Goal: Task Accomplishment & Management: Manage account settings

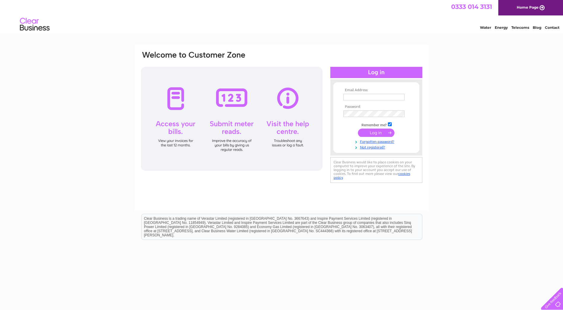
type input "ewan@bathroomcentre.co.uk"
click at [378, 131] on input "submit" at bounding box center [376, 133] width 37 height 8
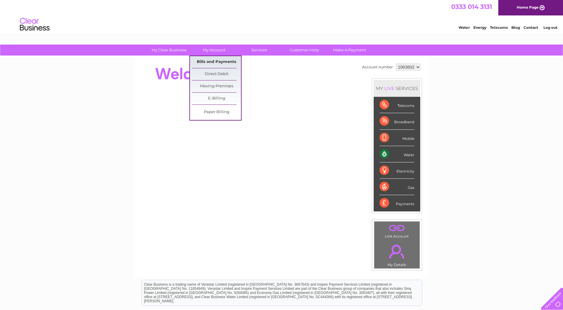
click at [216, 58] on link "Bills and Payments" at bounding box center [216, 62] width 49 height 12
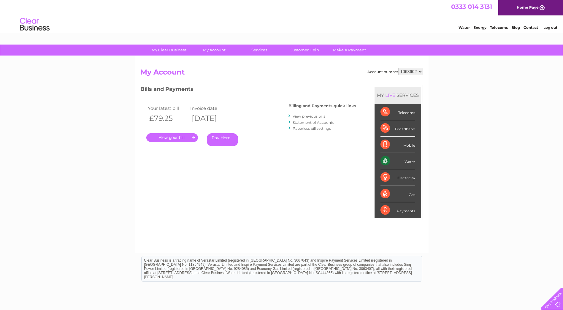
click at [186, 138] on link "." at bounding box center [172, 137] width 52 height 9
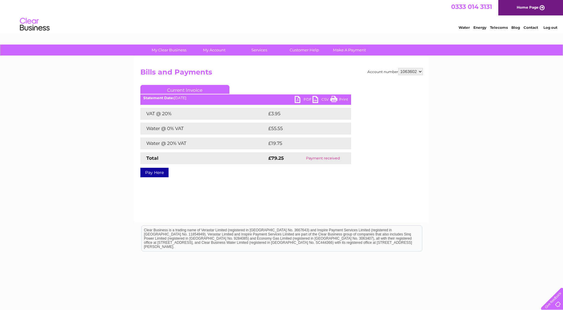
click at [302, 98] on link "PDF" at bounding box center [304, 100] width 18 height 9
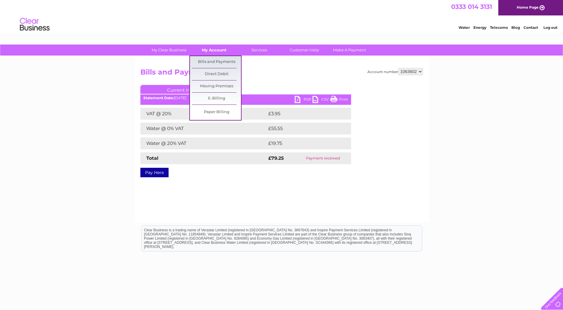
click at [225, 46] on link "My Account" at bounding box center [214, 50] width 49 height 11
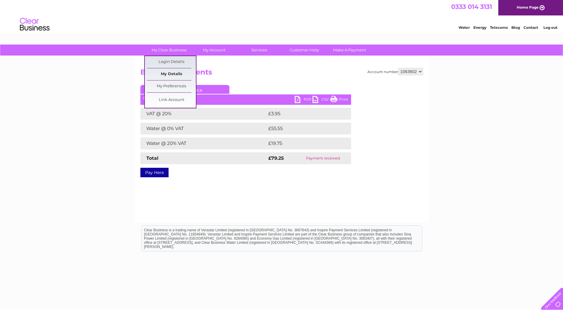
click at [169, 73] on link "My Details" at bounding box center [171, 74] width 49 height 12
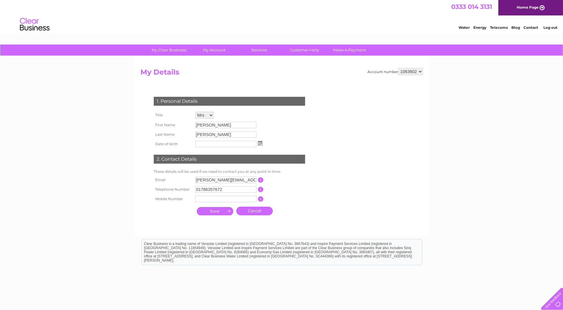
click at [208, 115] on select "Mr Mrs Ms Miss Dr Rev Prof Other" at bounding box center [204, 115] width 18 height 7
click at [195, 112] on select "Mr Mrs Ms Miss Dr Rev Prof Other" at bounding box center [204, 116] width 19 height 8
drag, startPoint x: 212, startPoint y: 125, endPoint x: 140, endPoint y: 110, distance: 73.4
click at [140, 110] on div "1. Personal Details Title Mr Mrs Ms Miss Dr Rev Prof Other First Name [PERSON_N…" at bounding box center [230, 155] width 180 height 128
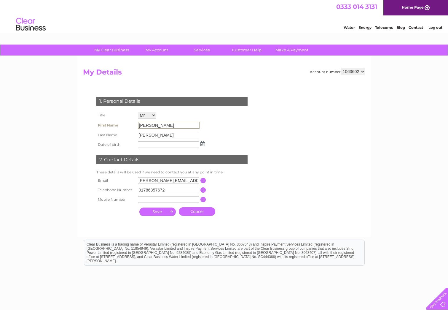
click at [157, 127] on input "[PERSON_NAME]" at bounding box center [169, 125] width 62 height 7
drag, startPoint x: 158, startPoint y: 125, endPoint x: 126, endPoint y: 118, distance: 32.2
click at [126, 118] on tbody "Title Mr Mrs Ms Miss Dr Rev Prof Other First Name [PERSON_NAME] Last Name [PERS…" at bounding box center [151, 129] width 112 height 39
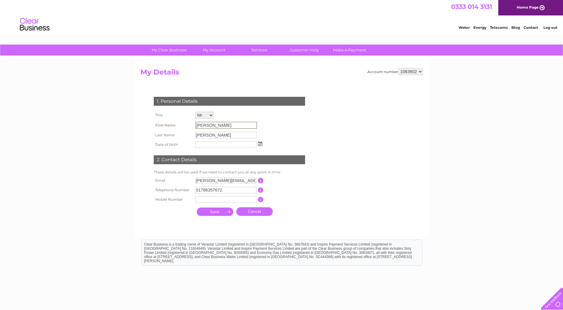
click at [211, 126] on input "Carol" at bounding box center [226, 125] width 62 height 7
click at [212, 125] on input "Carol" at bounding box center [226, 125] width 62 height 7
click at [238, 126] on input "Carol" at bounding box center [226, 125] width 62 height 7
click at [201, 143] on input "text" at bounding box center [225, 144] width 61 height 7
click at [215, 126] on input "Carol" at bounding box center [226, 125] width 62 height 7
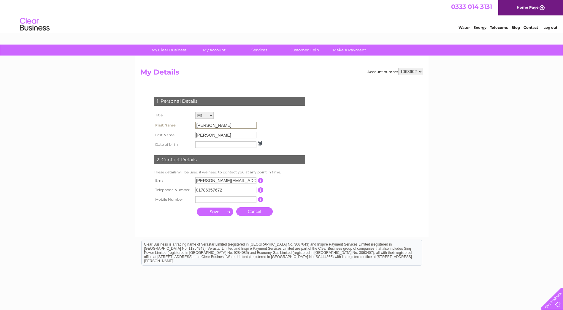
click at [221, 126] on input "[PERSON_NAME]" at bounding box center [226, 125] width 62 height 7
click at [221, 125] on input "[PERSON_NAME]" at bounding box center [226, 125] width 62 height 7
click at [222, 126] on input "[PERSON_NAME]" at bounding box center [226, 125] width 62 height 7
click at [211, 115] on select "Mr Mrs Ms Miss Dr Rev Prof Other" at bounding box center [204, 116] width 19 height 8
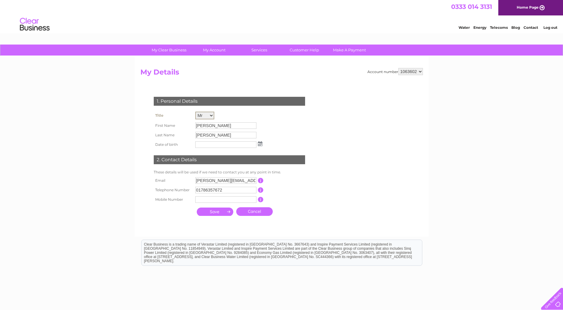
click at [211, 115] on select "Mr Mrs Ms Miss Dr Rev Prof Other" at bounding box center [204, 116] width 19 height 8
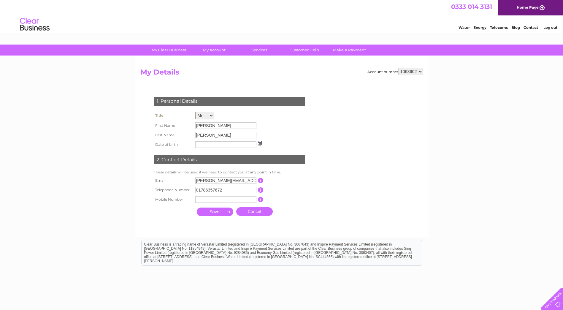
select select "Mrs"
click at [195, 112] on select "Mr Mrs Ms Miss Dr Rev Prof Other" at bounding box center [204, 116] width 19 height 8
click at [211, 125] on input "[PERSON_NAME]" at bounding box center [225, 125] width 61 height 7
click at [212, 124] on input "[PERSON_NAME]" at bounding box center [226, 125] width 62 height 7
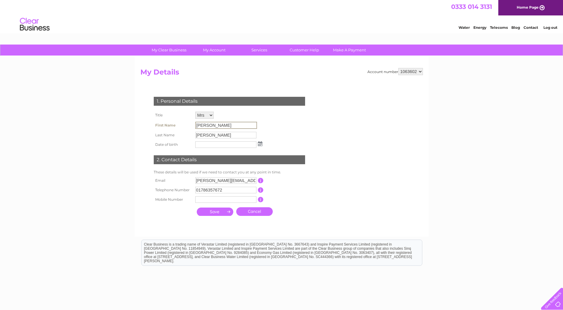
click at [212, 124] on input "[PERSON_NAME]" at bounding box center [226, 125] width 62 height 7
drag, startPoint x: 212, startPoint y: 124, endPoint x: 210, endPoint y: 135, distance: 10.5
click at [210, 135] on input "[PERSON_NAME]" at bounding box center [226, 134] width 62 height 7
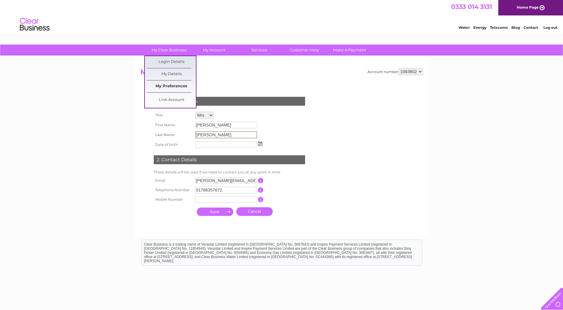
click at [175, 85] on link "My Preferences" at bounding box center [171, 86] width 49 height 12
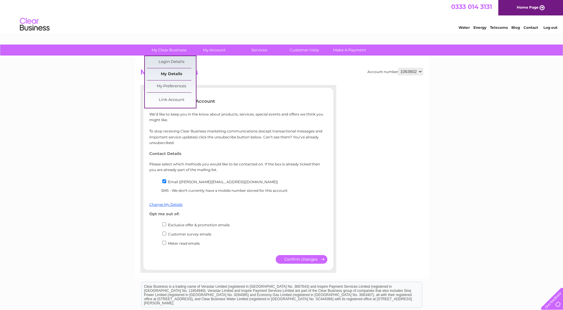
click at [170, 72] on link "My Details" at bounding box center [171, 74] width 49 height 12
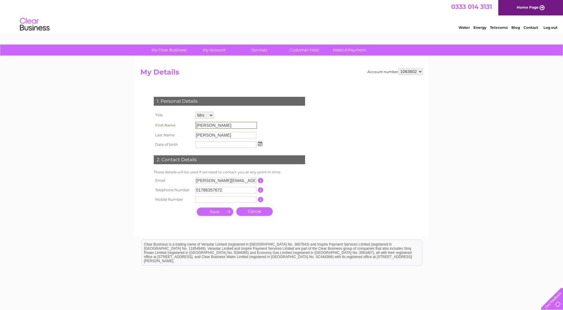
click at [212, 125] on input "[PERSON_NAME]" at bounding box center [226, 125] width 62 height 7
click at [212, 125] on input "Carol" at bounding box center [226, 125] width 62 height 7
click at [251, 180] on input "carol@bathroomcentre.co.uk" at bounding box center [226, 180] width 62 height 7
drag, startPoint x: 252, startPoint y: 180, endPoint x: 182, endPoint y: 171, distance: 70.6
click at [181, 174] on div "1. Personal Details Title Mr Mrs Ms Miss Dr Rev Prof Other First Name Carol Las…" at bounding box center [230, 155] width 180 height 128
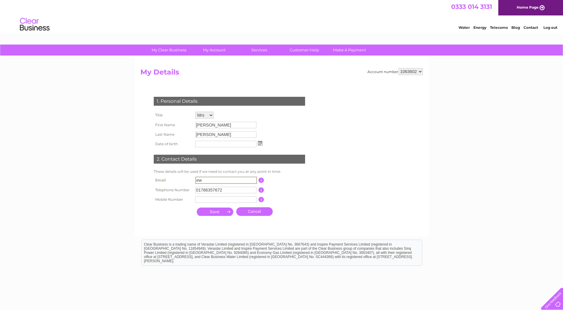
type input "ewan@bathroomcentre.co.uk"
click at [211, 127] on input "Carol" at bounding box center [225, 125] width 61 height 7
click at [221, 212] on input "submit" at bounding box center [215, 211] width 37 height 8
click at [226, 135] on input "Barber" at bounding box center [225, 134] width 61 height 7
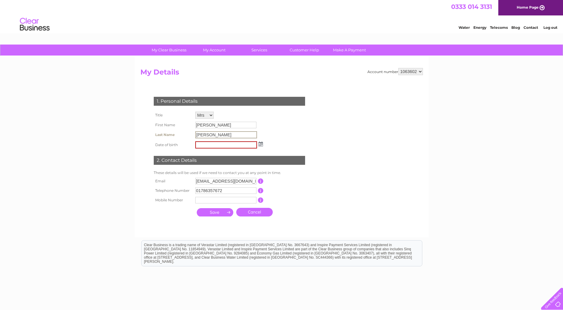
click at [226, 135] on input "Barber" at bounding box center [226, 134] width 62 height 7
drag, startPoint x: 226, startPoint y: 135, endPoint x: 278, endPoint y: 138, distance: 51.5
click at [278, 138] on div "1. Personal Details Title Mr Mrs Ms Miss Dr Rev Prof Other First Name Carol Las…" at bounding box center [230, 155] width 180 height 129
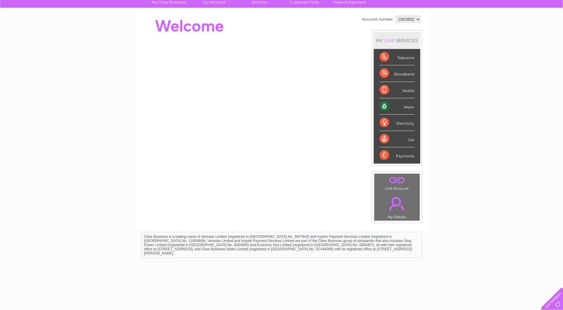
scroll to position [59, 0]
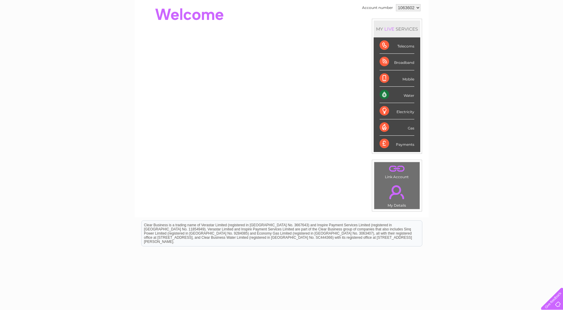
click at [389, 189] on link "." at bounding box center [397, 192] width 42 height 21
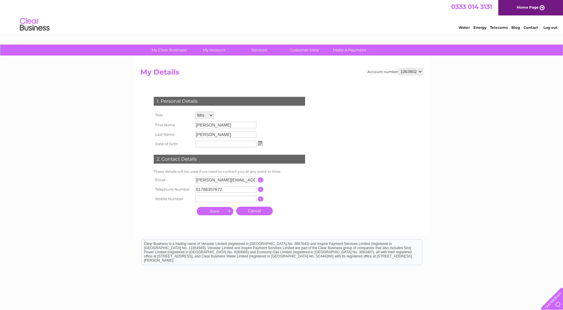
click at [228, 125] on input "[PERSON_NAME]" at bounding box center [225, 125] width 61 height 7
click at [420, 73] on select "1063602" at bounding box center [410, 71] width 25 height 7
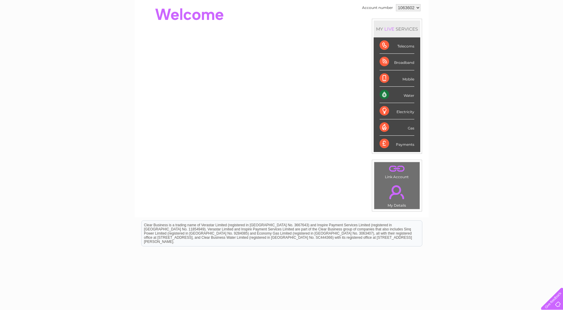
click at [557, 302] on div at bounding box center [551, 297] width 24 height 24
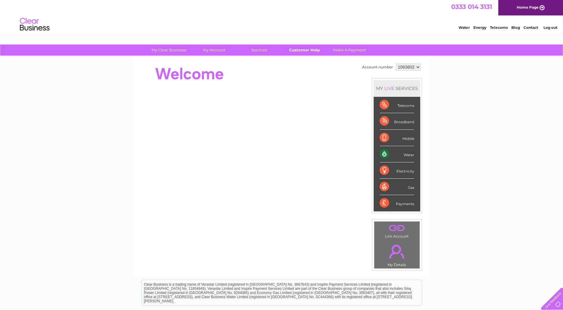
click at [304, 49] on link "Customer Help" at bounding box center [304, 50] width 49 height 11
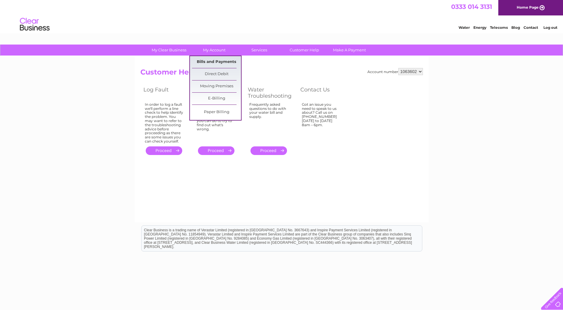
click at [220, 61] on link "Bills and Payments" at bounding box center [216, 62] width 49 height 12
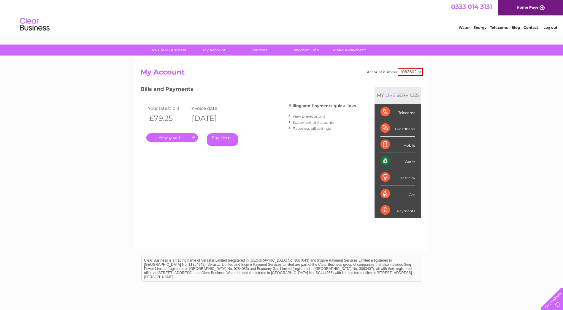
click at [181, 135] on link "." at bounding box center [172, 137] width 52 height 9
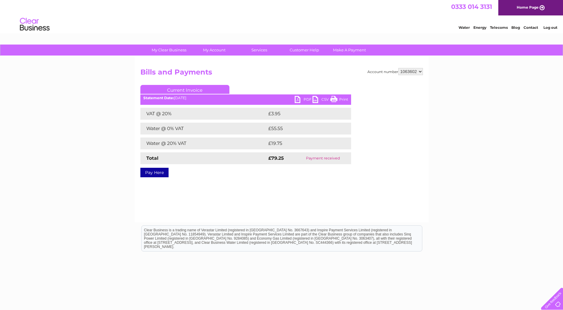
click at [299, 97] on link "PDF" at bounding box center [304, 100] width 18 height 9
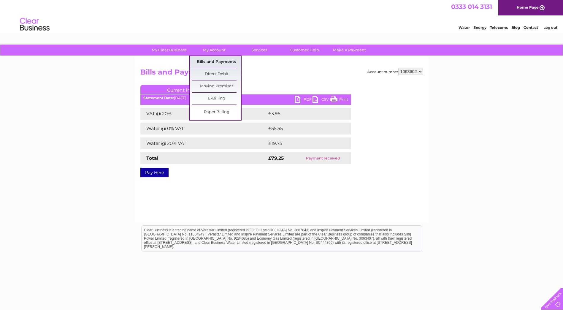
click at [214, 59] on link "Bills and Payments" at bounding box center [216, 62] width 49 height 12
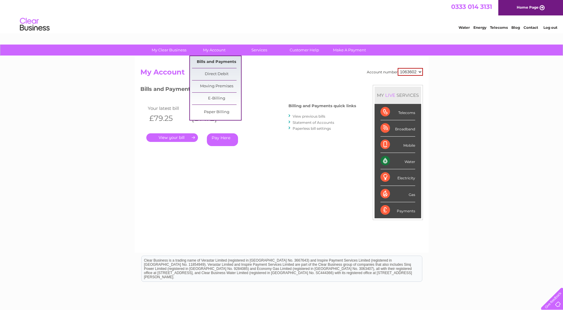
click at [218, 57] on link "Bills and Payments" at bounding box center [216, 62] width 49 height 12
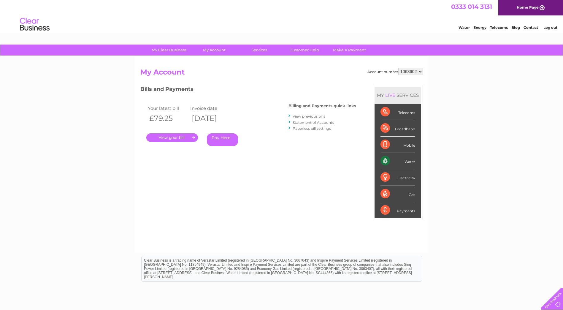
click at [314, 114] on link "View previous bills" at bounding box center [309, 116] width 33 height 4
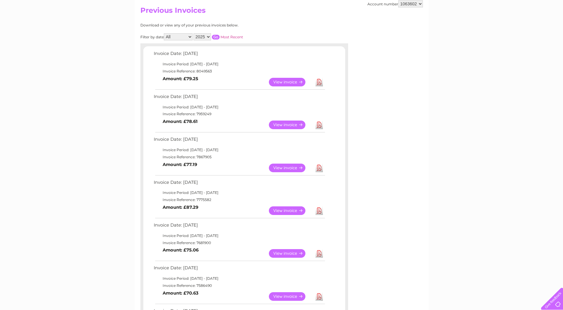
scroll to position [59, 0]
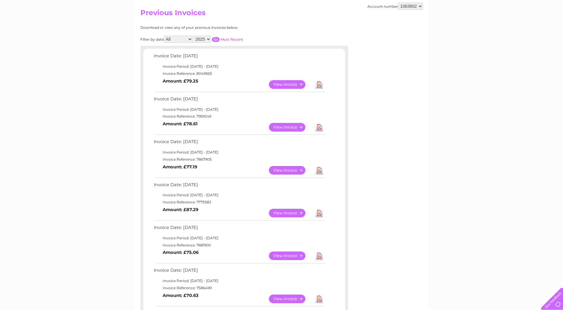
click at [320, 85] on link "Download" at bounding box center [318, 84] width 7 height 9
click at [321, 85] on link "Download" at bounding box center [318, 84] width 7 height 9
